Goal: Share content

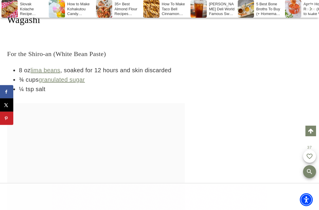
click at [1, 98] on span "Share on Facebook" at bounding box center [6, 92] width 12 height 12
